Goal: Transaction & Acquisition: Purchase product/service

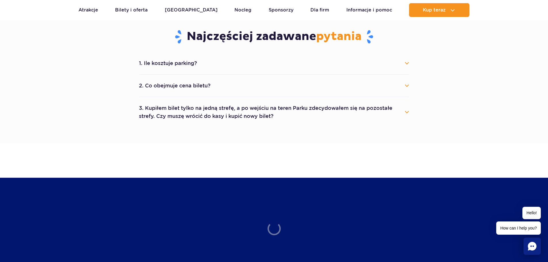
scroll to position [317, 0]
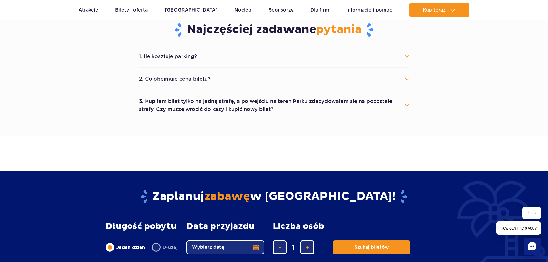
click at [228, 50] on button "1. Ile kosztuje parking?" at bounding box center [274, 56] width 271 height 13
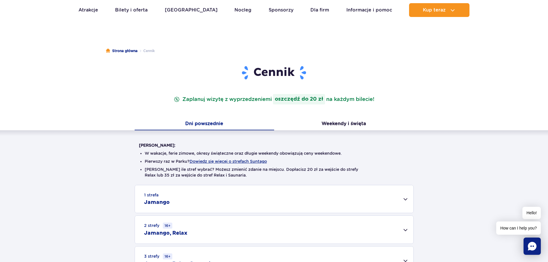
scroll to position [0, 0]
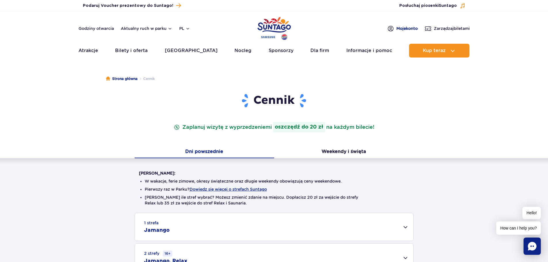
click at [406, 29] on span "Moje konto" at bounding box center [407, 29] width 21 height 6
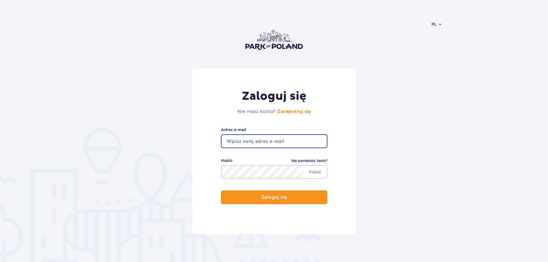
click at [284, 140] on input "email" at bounding box center [274, 141] width 106 height 14
click at [385, 132] on form "Zaloguj się Nie masz konta? Zarejestruj się Adres e-mail Pokaż Hasło Nie pamięt…" at bounding box center [274, 151] width 337 height 166
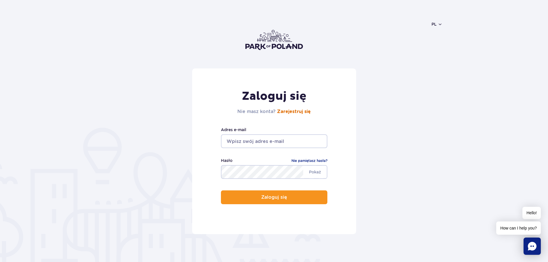
click at [305, 112] on link "Zarejestruj się" at bounding box center [294, 111] width 34 height 5
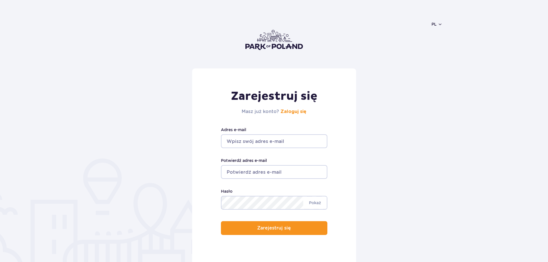
click at [252, 146] on input "Adres e-mail" at bounding box center [274, 141] width 106 height 14
click at [254, 143] on input "Adres e-mail" at bounding box center [274, 141] width 106 height 14
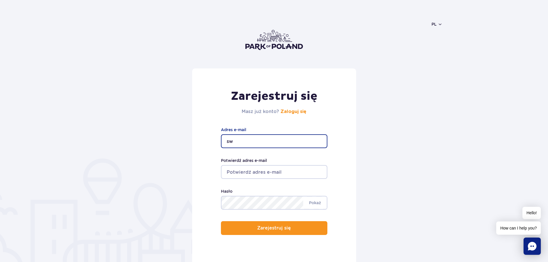
type input "s"
type input "[EMAIL_ADDRESS][DOMAIN_NAME]"
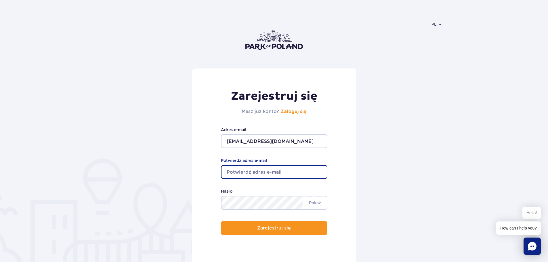
drag, startPoint x: 302, startPoint y: 143, endPoint x: 176, endPoint y: 139, distance: 126.4
click at [180, 139] on form "Zarejestruj się Masz już konto? Zaloguj się skarinho@gmail.com Adres e-mail Pot…" at bounding box center [274, 166] width 337 height 197
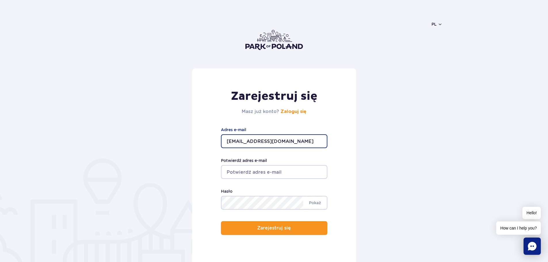
click at [247, 170] on input "Potwierdź adres e-mail" at bounding box center [274, 172] width 106 height 14
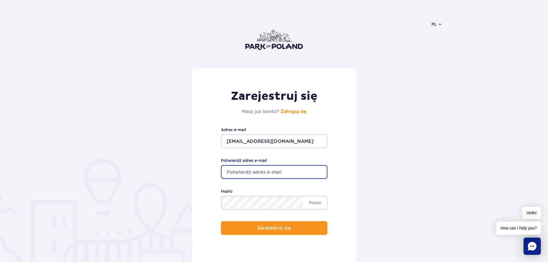
paste input "skarinho@gmail.com"
type input "skarinho@gmail.com"
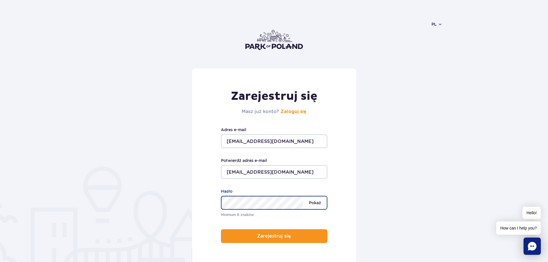
click at [311, 201] on span "Pokaż" at bounding box center [315, 203] width 24 height 12
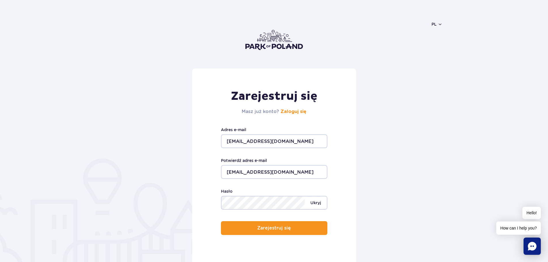
click at [312, 201] on span "Ukryj" at bounding box center [316, 203] width 22 height 12
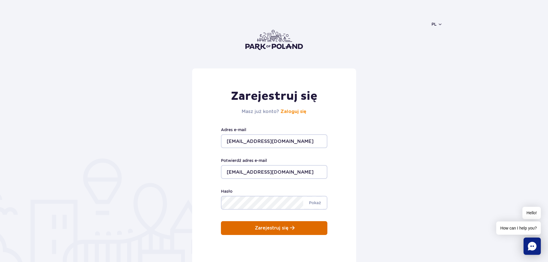
click at [298, 230] on button "Zarejestruj się" at bounding box center [274, 228] width 106 height 14
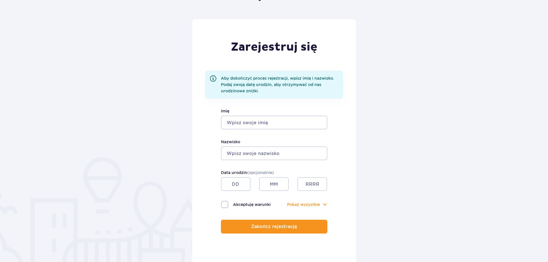
scroll to position [58, 0]
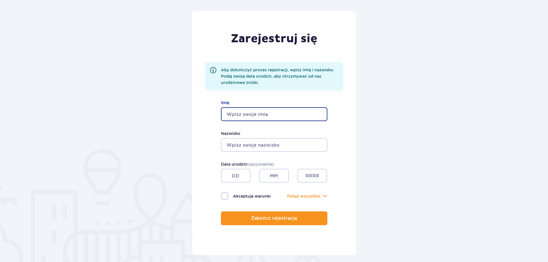
click at [253, 120] on input "Imię" at bounding box center [274, 114] width 106 height 14
type input "Oskar"
type input "Czech"
click at [240, 180] on input "text" at bounding box center [236, 176] width 30 height 14
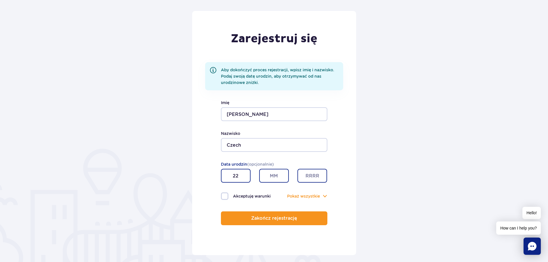
type input "22"
click at [272, 178] on input "text" at bounding box center [274, 176] width 30 height 14
type input "10"
type input "1995"
drag, startPoint x: 242, startPoint y: 178, endPoint x: 201, endPoint y: 172, distance: 40.9
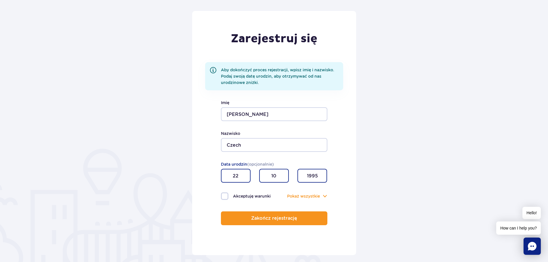
click at [201, 172] on div "Zarejestruj się Aby dokończyć proces rejestracji, wpisz imię i nazwisko. Podaj …" at bounding box center [274, 133] width 164 height 244
drag, startPoint x: 386, startPoint y: 176, endPoint x: 379, endPoint y: 178, distance: 7.1
click at [385, 177] on form "Zarejestruj się Aby dokończyć proces rejestracji, wpisz imię i nazwisko. Podaj …" at bounding box center [274, 133] width 337 height 244
click at [211, 173] on div "Zarejestruj się Aby dokończyć proces rejestracji, wpisz imię i nazwisko. Podaj …" at bounding box center [274, 133] width 164 height 244
type input "22"
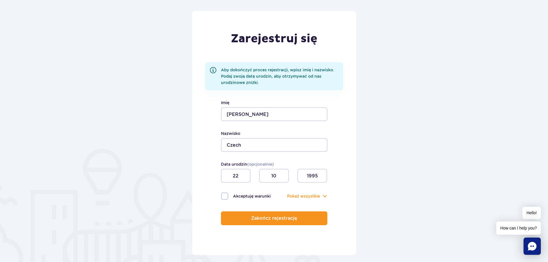
click at [381, 179] on form "Zarejestruj się Aby dokończyć proces rejestracji, wpisz imię i nazwisko. Podaj …" at bounding box center [274, 133] width 337 height 244
click at [250, 195] on label "Akceptuję warunki" at bounding box center [247, 196] width 53 height 7
click at [227, 194] on input "Akceptuję warunki" at bounding box center [224, 193] width 6 height 1
checkbox input "true"
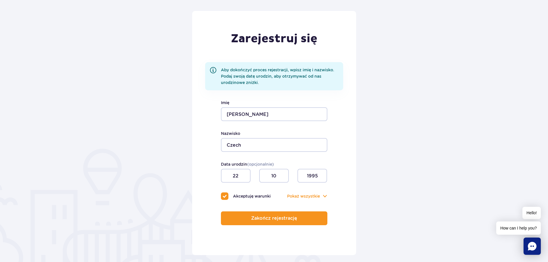
checkbox input "true"
click at [324, 195] on span at bounding box center [325, 196] width 5 height 2
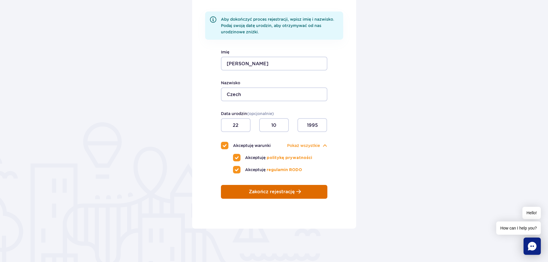
scroll to position [115, 0]
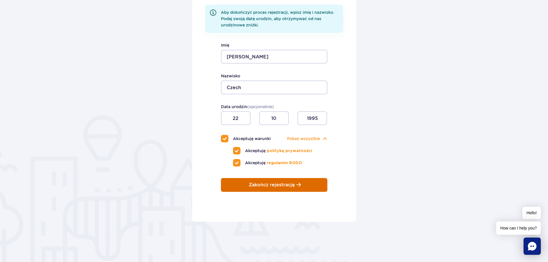
drag, startPoint x: 291, startPoint y: 179, endPoint x: 294, endPoint y: 178, distance: 3.5
click at [291, 179] on button "Zakończ rejestrację" at bounding box center [274, 185] width 106 height 14
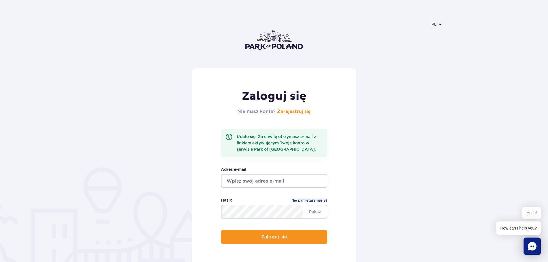
click at [273, 43] on img at bounding box center [274, 40] width 58 height 20
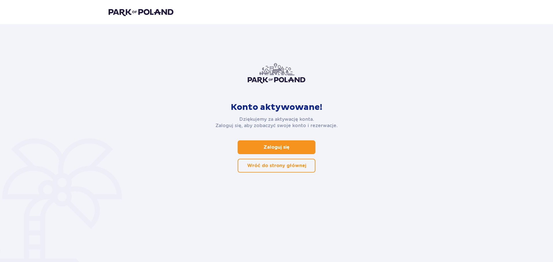
click at [281, 145] on p "Zaloguj się" at bounding box center [276, 147] width 26 height 6
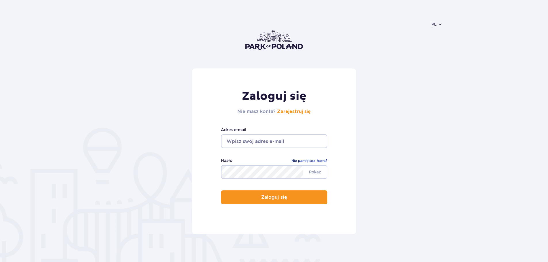
click at [280, 139] on input "email" at bounding box center [274, 141] width 106 height 14
click at [279, 139] on input "email" at bounding box center [274, 141] width 106 height 14
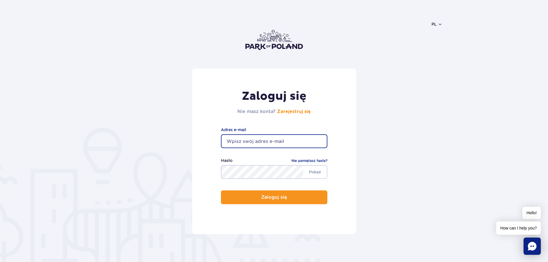
type input "[EMAIL_ADDRESS][DOMAIN_NAME]"
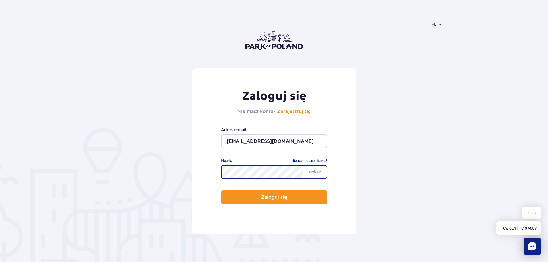
click at [221, 191] on button "Zaloguj się" at bounding box center [274, 198] width 106 height 14
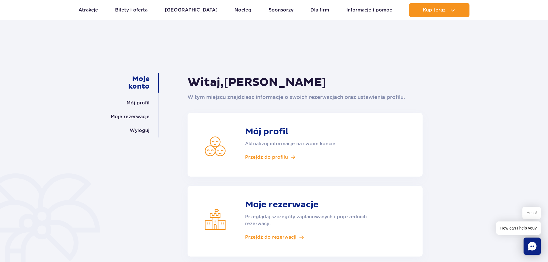
scroll to position [29, 0]
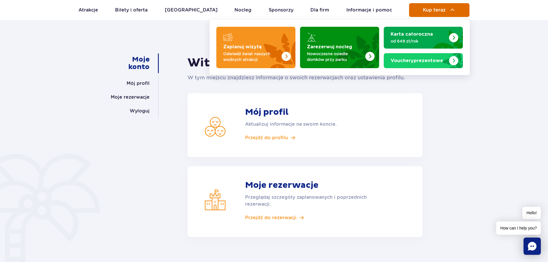
click at [464, 16] on button "Kup teraz" at bounding box center [439, 10] width 60 height 14
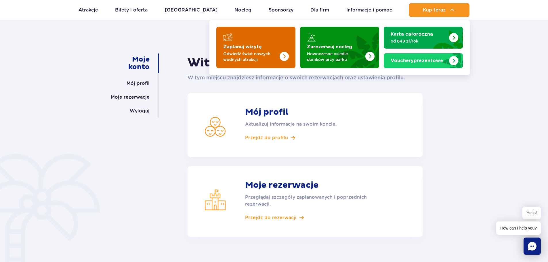
click at [263, 39] on img "Zaplanuj wizytę" at bounding box center [273, 45] width 46 height 45
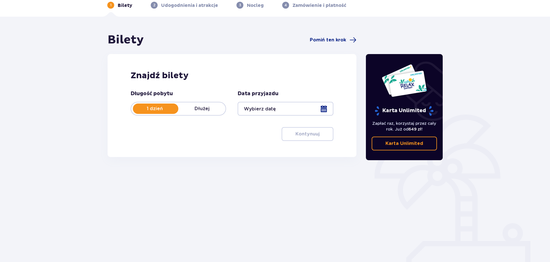
scroll to position [29, 0]
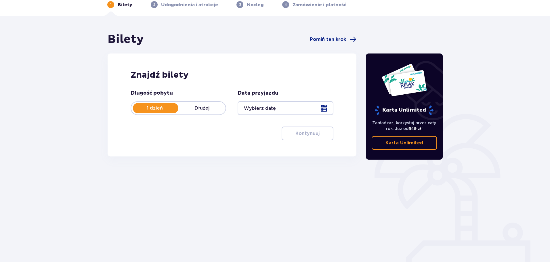
click at [329, 111] on div at bounding box center [286, 108] width 96 height 14
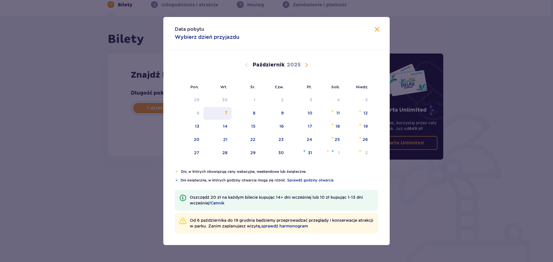
click at [225, 112] on div "7" at bounding box center [217, 113] width 28 height 13
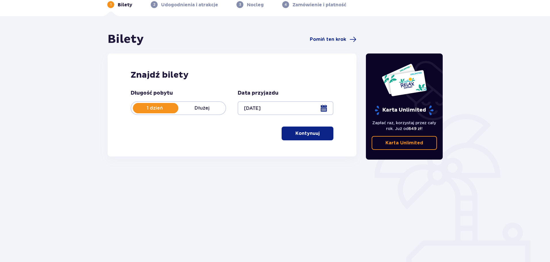
click at [258, 113] on div at bounding box center [286, 108] width 96 height 14
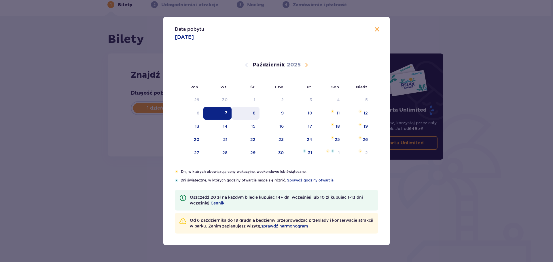
click at [256, 109] on div "8" at bounding box center [245, 113] width 28 height 13
type input "08.10.25"
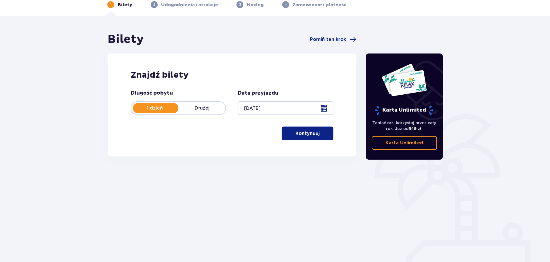
click at [314, 137] on button "Kontynuuj" at bounding box center [308, 134] width 52 height 14
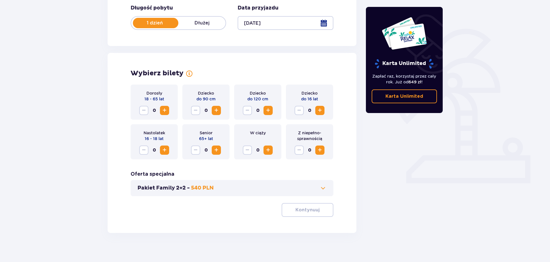
scroll to position [119, 0]
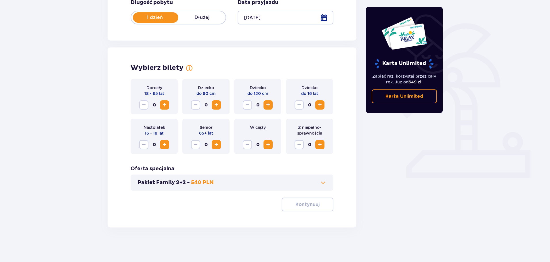
click at [168, 106] on span "Zwiększ" at bounding box center [164, 105] width 7 height 7
click at [323, 210] on button "Kontynuuj" at bounding box center [308, 205] width 52 height 14
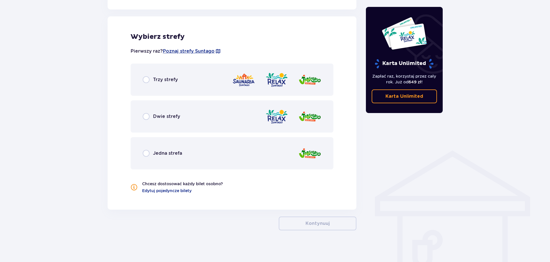
scroll to position [319, 0]
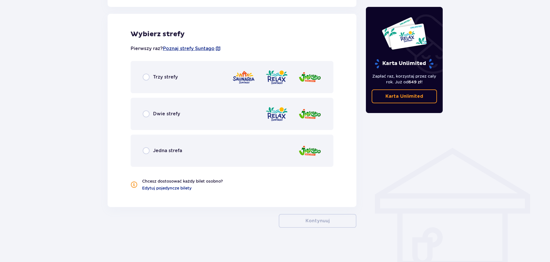
click at [164, 114] on span "Dwie strefy" at bounding box center [166, 114] width 27 height 6
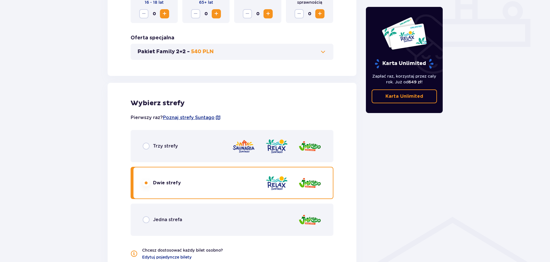
scroll to position [248, 0]
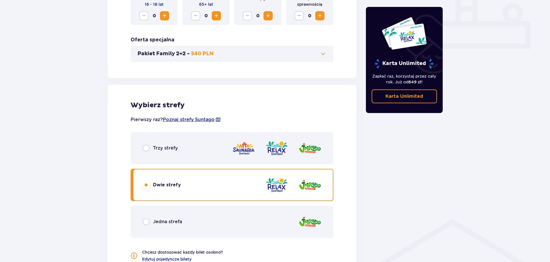
click at [146, 150] on input "radio" at bounding box center [146, 148] width 7 height 7
radio input "true"
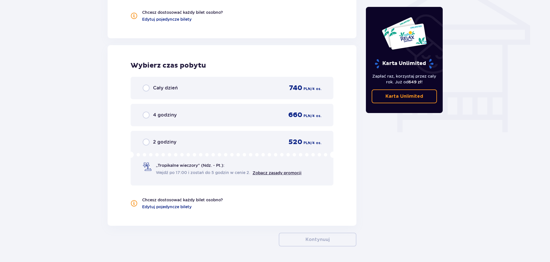
scroll to position [421, 0]
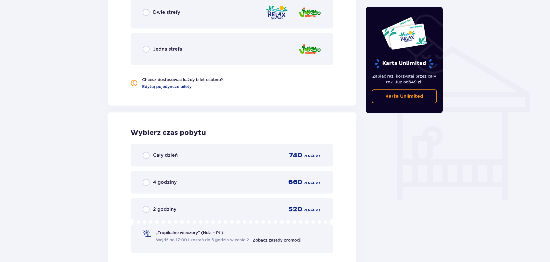
click at [146, 156] on input "radio" at bounding box center [146, 155] width 7 height 7
radio input "true"
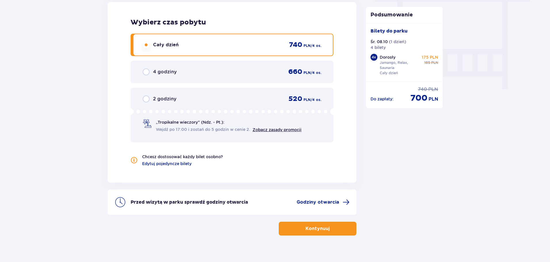
scroll to position [540, 0]
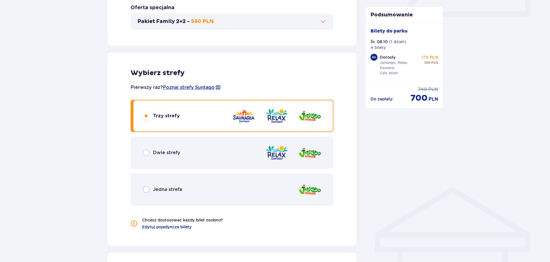
click at [150, 153] on div "Dwie strefy" at bounding box center [161, 152] width 37 height 7
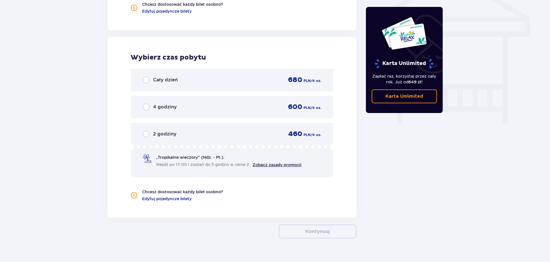
scroll to position [450, 0]
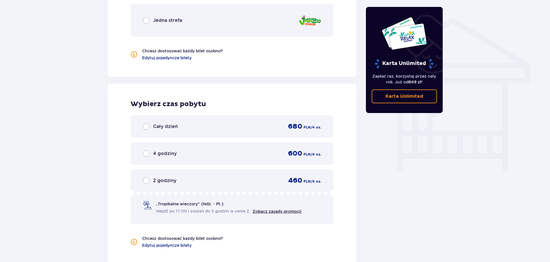
click at [149, 126] on input "radio" at bounding box center [146, 126] width 7 height 7
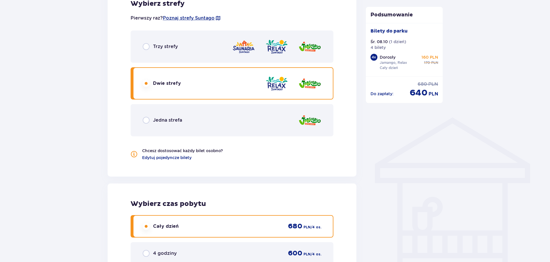
scroll to position [338, 0]
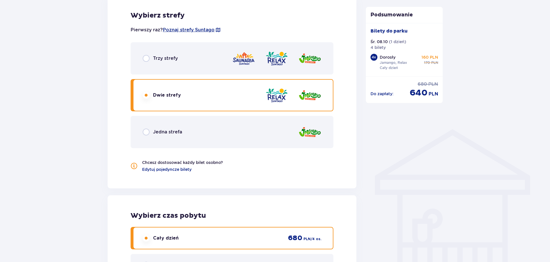
click at [148, 58] on input "radio" at bounding box center [146, 58] width 7 height 7
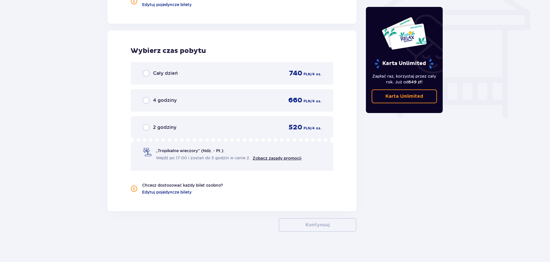
scroll to position [507, 0]
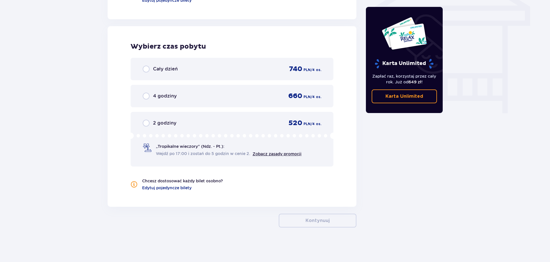
click at [149, 71] on input "radio" at bounding box center [146, 69] width 7 height 7
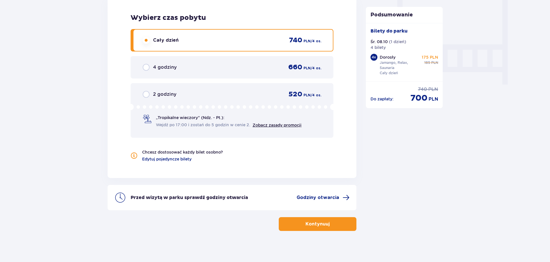
scroll to position [540, 0]
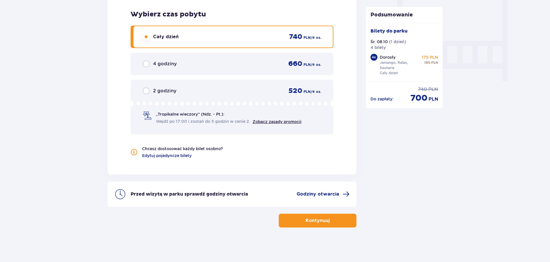
click at [329, 218] on span "button" at bounding box center [331, 220] width 7 height 7
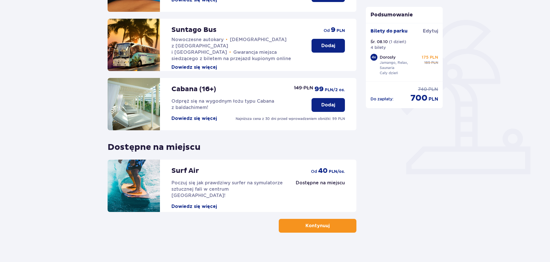
scroll to position [128, 0]
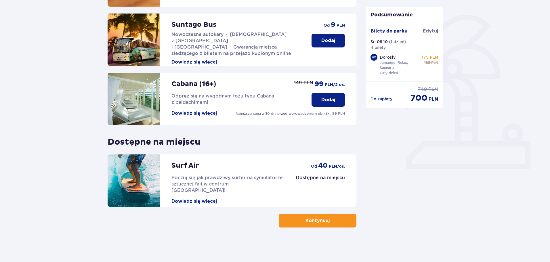
click at [328, 222] on span "button" at bounding box center [331, 220] width 7 height 7
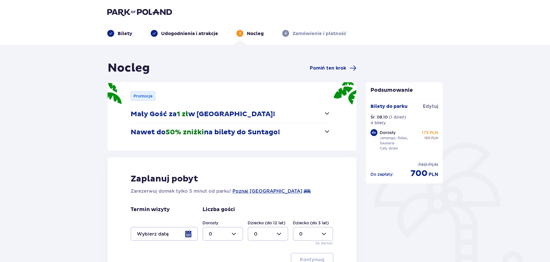
click at [331, 132] on div "Promocje Mały Gość za 1 zł w Suntago Village! Noc za złotówkę dla dzieci od 3 d…" at bounding box center [232, 116] width 249 height 68
click at [328, 132] on span "button" at bounding box center [327, 131] width 7 height 7
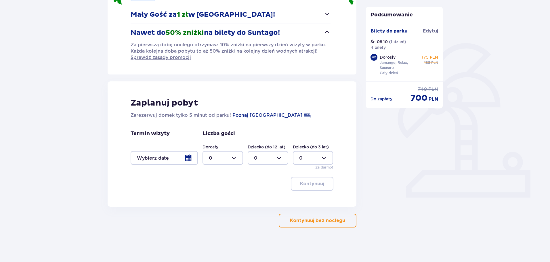
click at [315, 223] on p "Kontynuuj bez noclegu" at bounding box center [317, 221] width 55 height 6
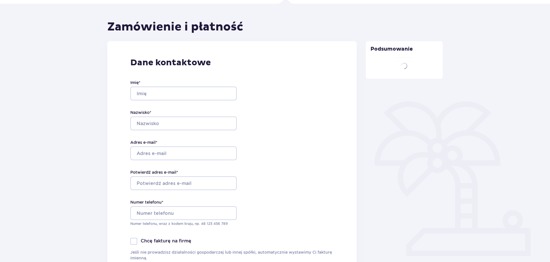
type input "Oskar"
type input "Czech"
type input "skarinho@gmail.com"
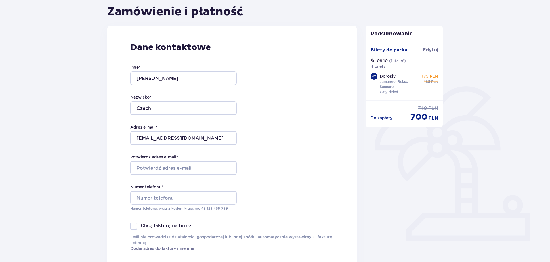
scroll to position [71, 0]
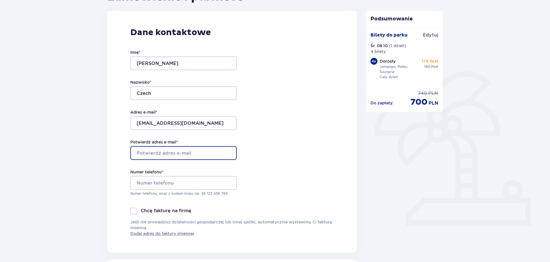
click at [157, 154] on input "Potwierdź adres e-mail *" at bounding box center [183, 153] width 106 height 14
click at [163, 153] on input "Potwierdź adres e-mail *" at bounding box center [183, 153] width 106 height 14
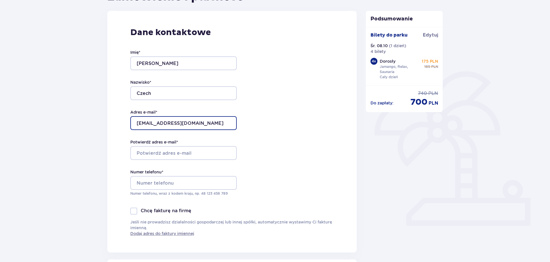
drag, startPoint x: 196, startPoint y: 119, endPoint x: 102, endPoint y: 119, distance: 94.1
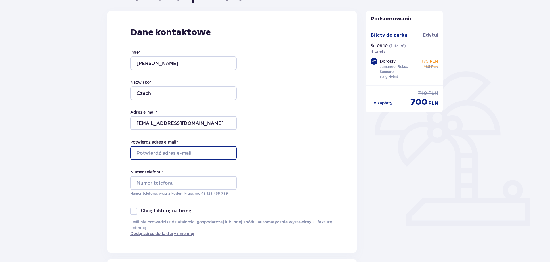
click at [191, 153] on input "Potwierdź adres e-mail *" at bounding box center [183, 153] width 106 height 14
paste input "skarinho@gmail.com"
type input "skarinho@gmail.com"
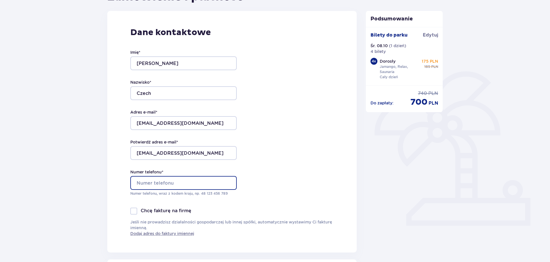
click at [177, 185] on input "Numer telefonu *" at bounding box center [183, 183] width 106 height 14
type input "791333385"
drag, startPoint x: 54, startPoint y: 159, endPoint x: 63, endPoint y: 157, distance: 9.4
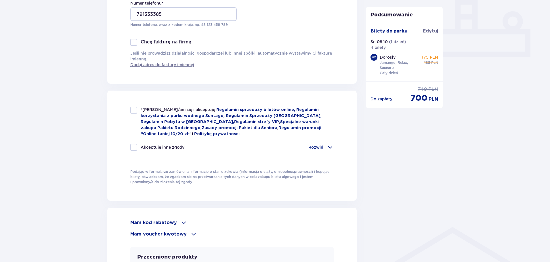
scroll to position [244, 0]
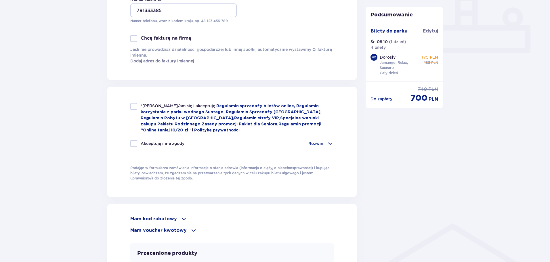
click at [130, 107] on div "*Zapoznałem/am się i akceptuję Regulamin sprzedaży biletów online, Regulamin ko…" at bounding box center [232, 142] width 250 height 110
click at [133, 106] on div at bounding box center [133, 106] width 7 height 7
checkbox input "true"
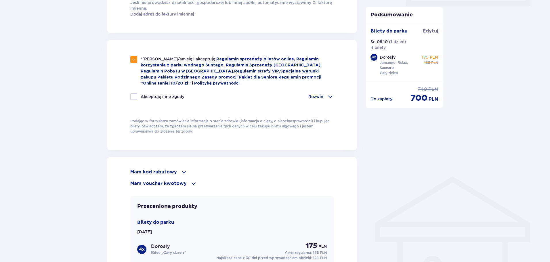
scroll to position [330, 0]
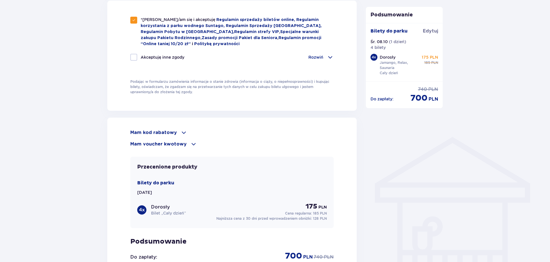
click at [182, 131] on span at bounding box center [183, 132] width 7 height 7
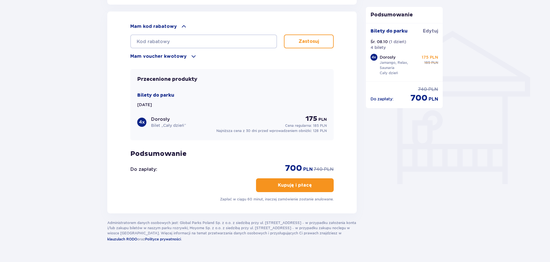
scroll to position [417, 0]
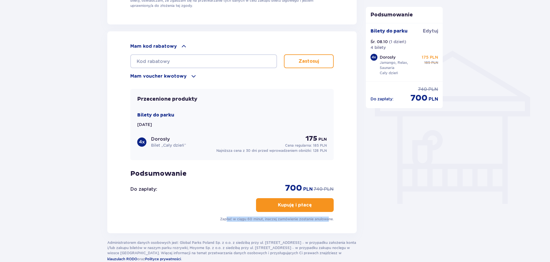
drag, startPoint x: 225, startPoint y: 218, endPoint x: 338, endPoint y: 222, distance: 112.9
click at [330, 220] on p "Zapłać w ciągu 60 minut, inaczej zamówienie zostanie anulowane." at bounding box center [277, 219] width 114 height 5
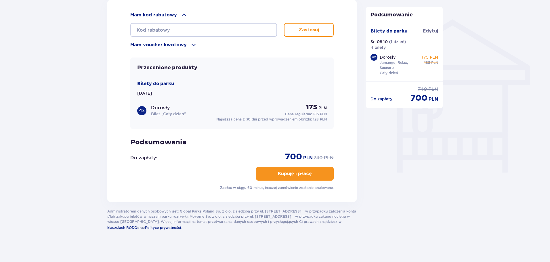
scroll to position [450, 0]
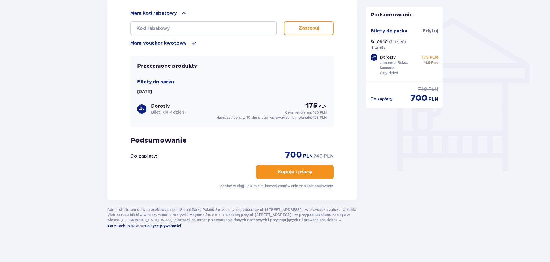
click at [319, 168] on button "Kupuję i płacę" at bounding box center [295, 172] width 78 height 14
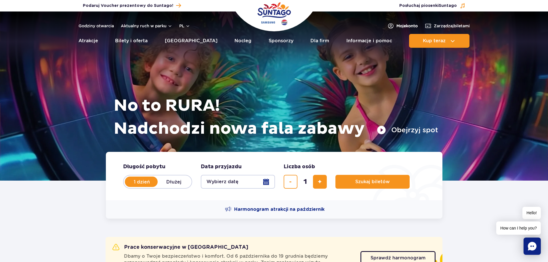
click at [408, 27] on span "Moje konto" at bounding box center [407, 26] width 21 height 6
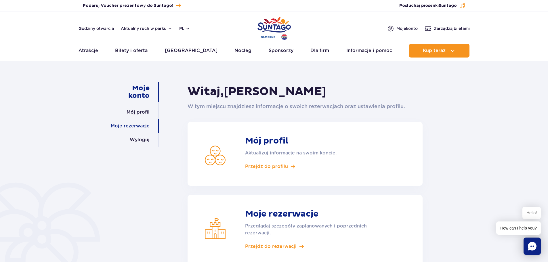
click at [139, 129] on link "Moje rezerwacje" at bounding box center [130, 126] width 39 height 14
click at [407, 29] on span "Moje konto" at bounding box center [407, 29] width 21 height 6
click at [144, 129] on link "Moje rezerwacje" at bounding box center [130, 126] width 39 height 14
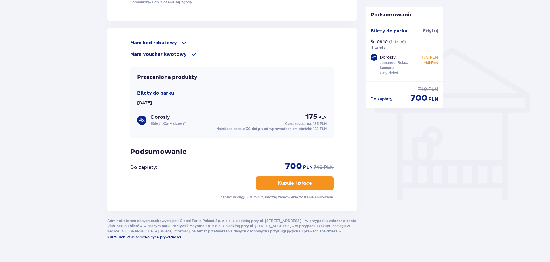
scroll to position [431, 0]
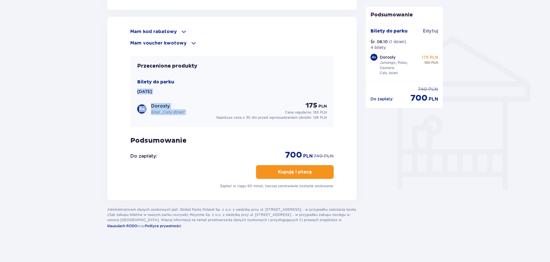
drag, startPoint x: 135, startPoint y: 90, endPoint x: 205, endPoint y: 85, distance: 69.8
click at [196, 85] on div "Przecenione produkty Bilety do [GEOGRAPHIC_DATA][DATE] 4 x Dorosły Bilet „Cały …" at bounding box center [231, 91] width 203 height 71
click at [213, 90] on div "Bilety do [GEOGRAPHIC_DATA][DATE] 4 x Dorosły Bilet „Cały dzień” 175 PLN Cena r…" at bounding box center [232, 99] width 190 height 41
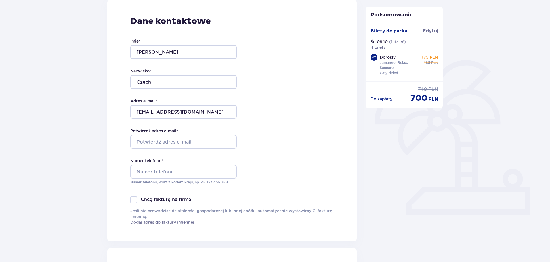
scroll to position [86, 0]
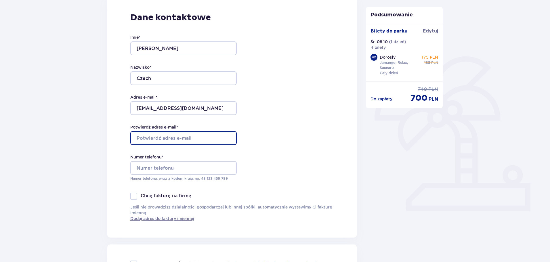
drag, startPoint x: 176, startPoint y: 135, endPoint x: 176, endPoint y: 132, distance: 3.2
click at [176, 135] on input "Potwierdź adres e-mail *" at bounding box center [183, 138] width 106 height 14
type input "[EMAIL_ADDRESS][DOMAIN_NAME]"
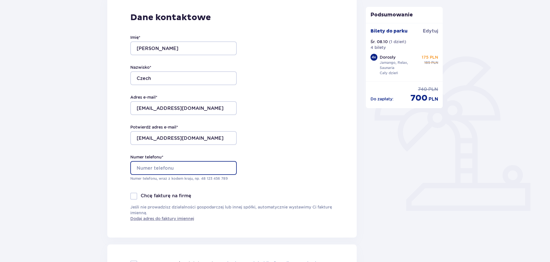
click at [178, 166] on input "Numer telefonu *" at bounding box center [183, 168] width 106 height 14
type input "791333385"
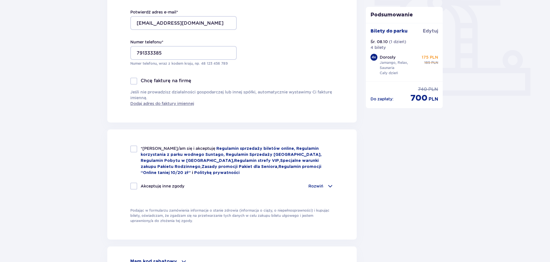
click at [131, 151] on div at bounding box center [133, 149] width 7 height 7
checkbox input "true"
click at [321, 184] on p "Rozwiń" at bounding box center [316, 186] width 15 height 6
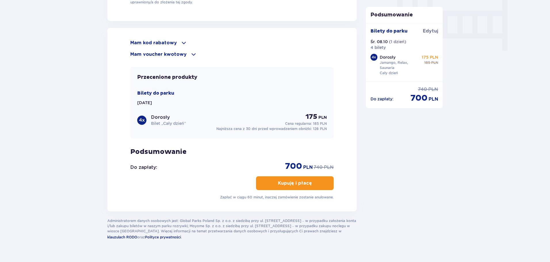
scroll to position [576, 0]
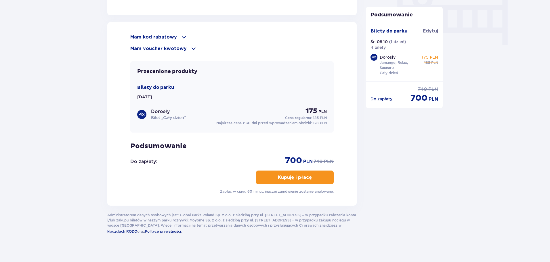
click at [294, 178] on p "Kupuję i płacę" at bounding box center [295, 177] width 34 height 6
click at [307, 180] on button "Kupuję i płacę" at bounding box center [295, 178] width 78 height 14
click at [308, 177] on button "Kupuję i płacę" at bounding box center [295, 178] width 78 height 14
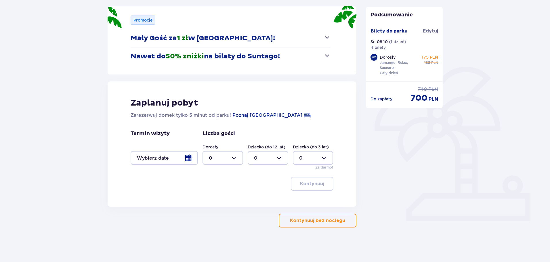
scroll to position [76, 0]
click at [351, 224] on button "Kontynuuj bez noclegu" at bounding box center [318, 221] width 78 height 14
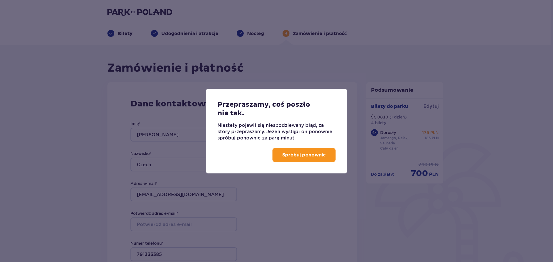
click at [309, 160] on button "Spróbuj ponownie" at bounding box center [303, 155] width 63 height 14
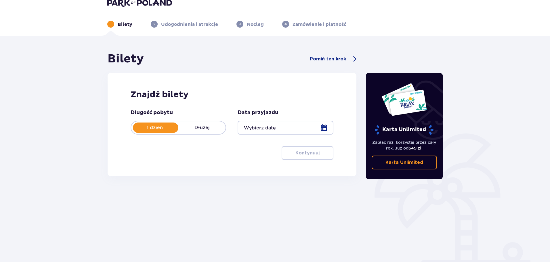
scroll to position [29, 0]
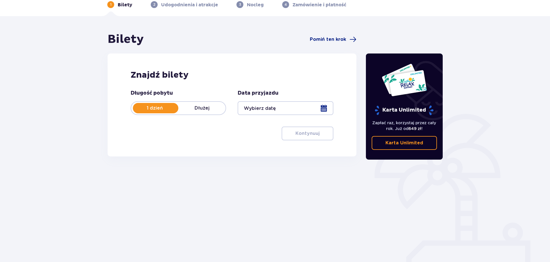
click at [326, 107] on div at bounding box center [286, 108] width 96 height 14
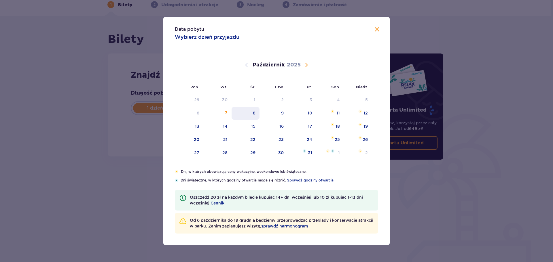
click at [252, 113] on div "8" at bounding box center [245, 113] width 28 height 13
type input "08.10.25"
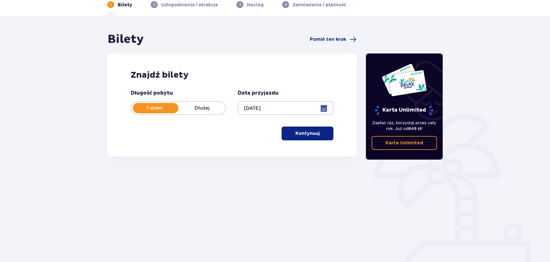
click at [321, 109] on div at bounding box center [286, 108] width 96 height 14
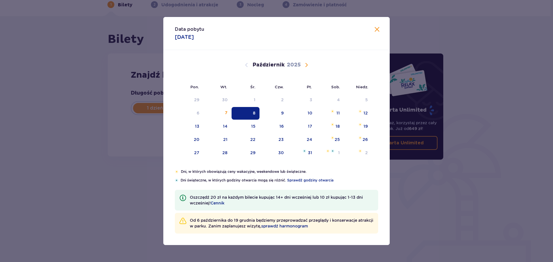
click at [255, 114] on div "8" at bounding box center [254, 113] width 3 height 6
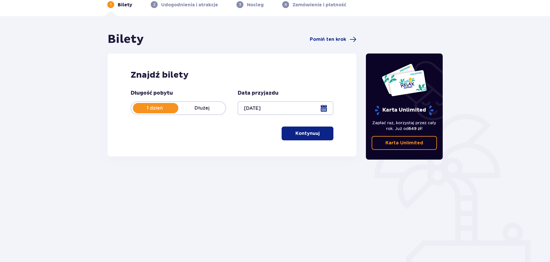
click at [379, 28] on div "Bilety Pomiń ten krok Znajdź bilety Długość pobytu 1 dzień Dłużej Data przyjazd…" at bounding box center [275, 140] width 550 height 248
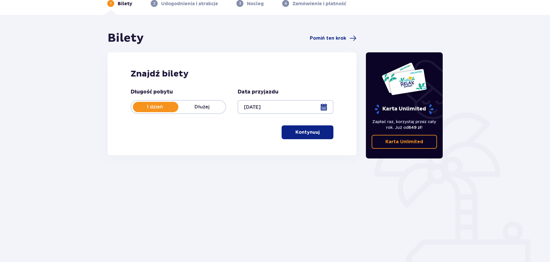
scroll to position [31, 0]
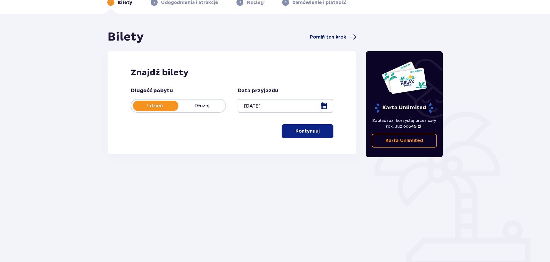
click at [311, 132] on p "Kontynuuj" at bounding box center [308, 131] width 24 height 6
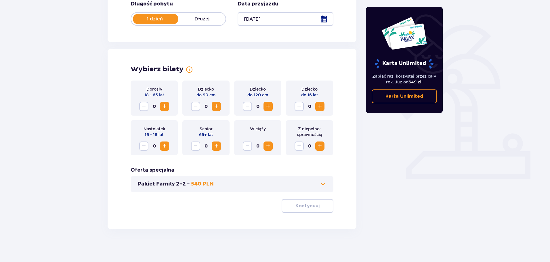
scroll to position [119, 0]
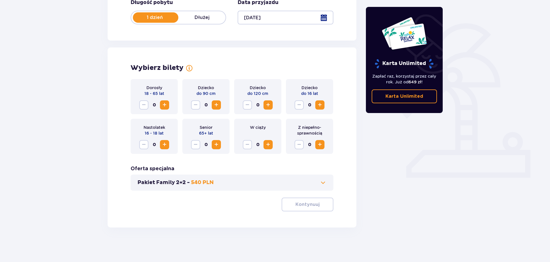
click at [164, 104] on span "Zwiększ" at bounding box center [164, 105] width 7 height 7
click at [167, 104] on span "Zwiększ" at bounding box center [164, 105] width 7 height 7
click at [310, 207] on p "Kontynuuj" at bounding box center [308, 204] width 24 height 6
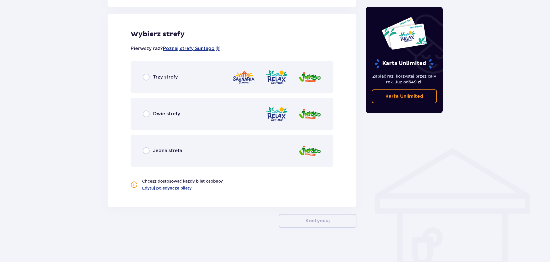
click at [149, 77] on input "radio" at bounding box center [146, 77] width 7 height 7
radio input "true"
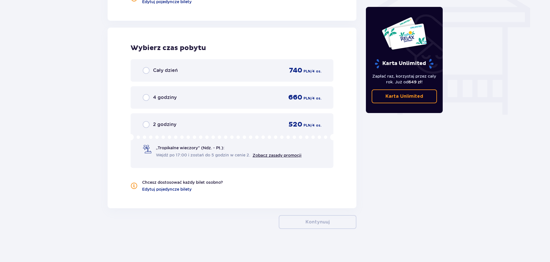
scroll to position [507, 0]
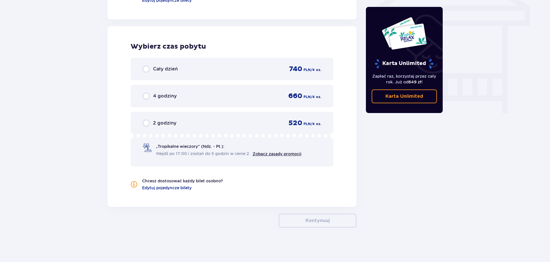
click at [146, 69] on input "radio" at bounding box center [146, 69] width 7 height 7
radio input "true"
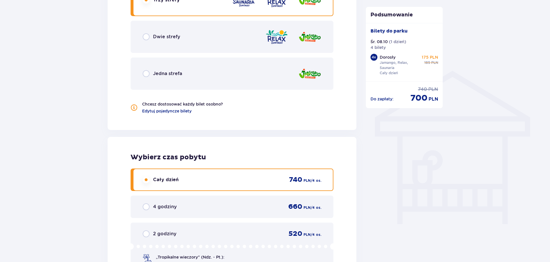
scroll to position [540, 0]
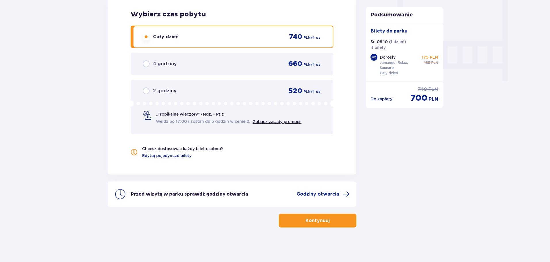
click at [335, 222] on button "Kontynuuj" at bounding box center [318, 221] width 78 height 14
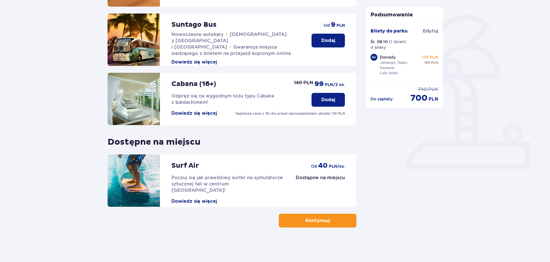
click at [344, 226] on button "Kontynuuj" at bounding box center [318, 221] width 78 height 14
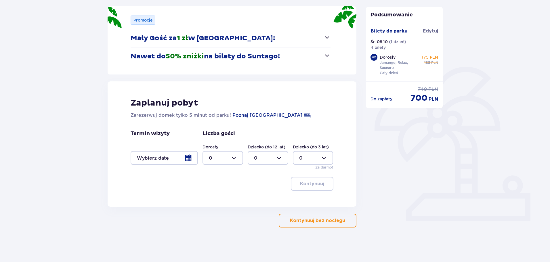
click at [330, 222] on p "Kontynuuj bez noclegu" at bounding box center [317, 221] width 55 height 6
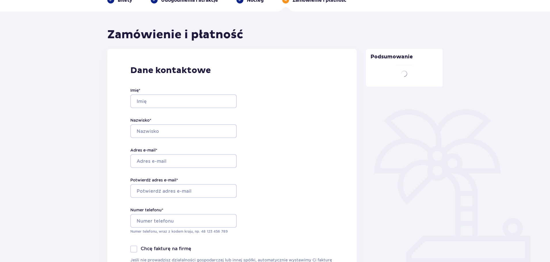
type input "Oskar"
type input "Czech"
type input "[EMAIL_ADDRESS][DOMAIN_NAME]"
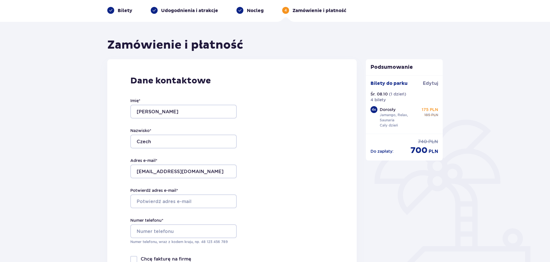
scroll to position [115, 0]
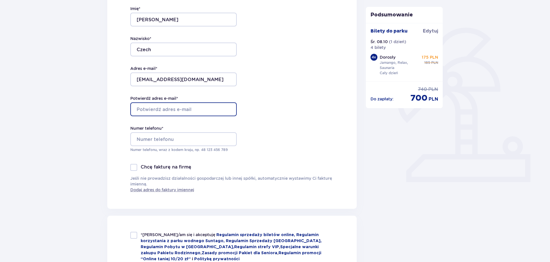
click at [192, 108] on input "Potwierdź adres e-mail *" at bounding box center [183, 109] width 106 height 14
drag, startPoint x: 192, startPoint y: 108, endPoint x: 193, endPoint y: 113, distance: 4.3
click at [193, 111] on input "Potwierdź adres e-mail *" at bounding box center [183, 109] width 106 height 14
type input "skarinho@gmail.com"
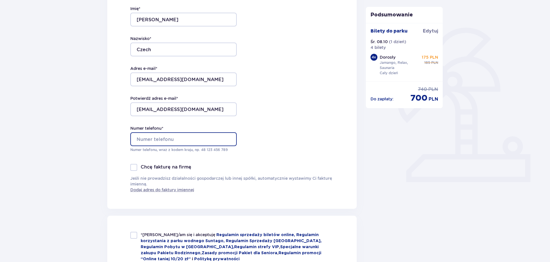
click at [184, 139] on input "Numer telefonu *" at bounding box center [183, 139] width 106 height 14
type input "791333385"
click at [107, 152] on div "Zamówienie i płatność Dane kontaktowe Imię * Oskar Nazwisko * Czech Adres e-mai…" at bounding box center [232, 245] width 259 height 599
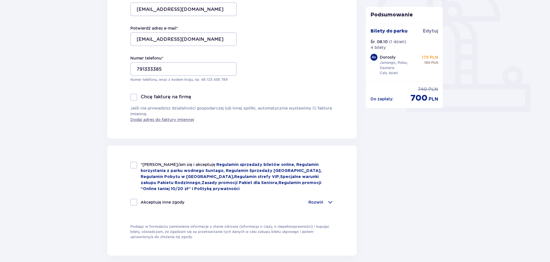
scroll to position [201, 0]
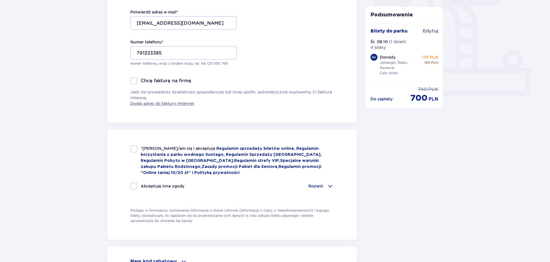
drag, startPoint x: 135, startPoint y: 145, endPoint x: 133, endPoint y: 155, distance: 10.1
click at [135, 145] on div "*Zapoznałem/am się i akceptuję Regulamin sprzedaży biletów online, Regulamin ko…" at bounding box center [232, 185] width 250 height 110
click at [134, 155] on div "*Zapoznałem/am się i akceptuję Regulamin sprzedaży biletów online, Regulamin ko…" at bounding box center [231, 161] width 203 height 30
checkbox input "true"
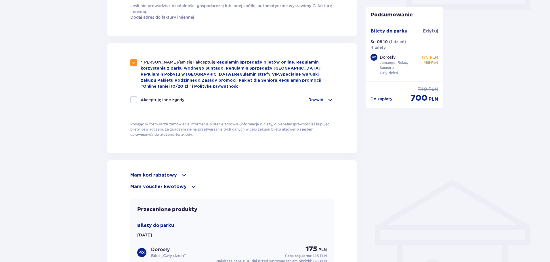
scroll to position [431, 0]
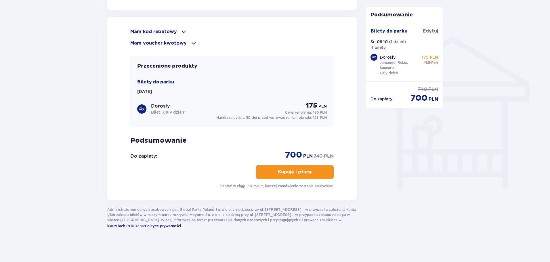
click at [170, 30] on p "Mam kod rabatowy" at bounding box center [153, 31] width 47 height 6
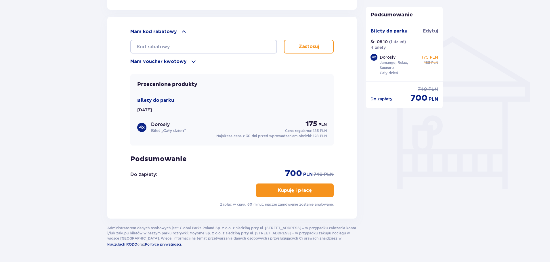
click at [319, 191] on button "Kupuję i płacę" at bounding box center [295, 191] width 78 height 14
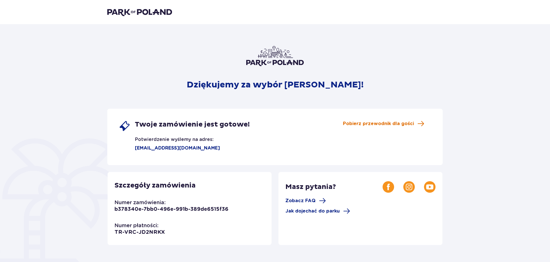
click at [399, 125] on span "Pobierz przewodnik dla gości" at bounding box center [378, 124] width 71 height 6
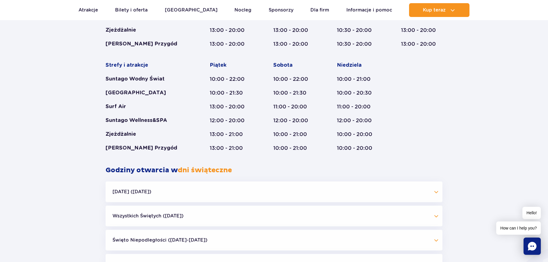
scroll to position [432, 0]
